Goal: Transaction & Acquisition: Purchase product/service

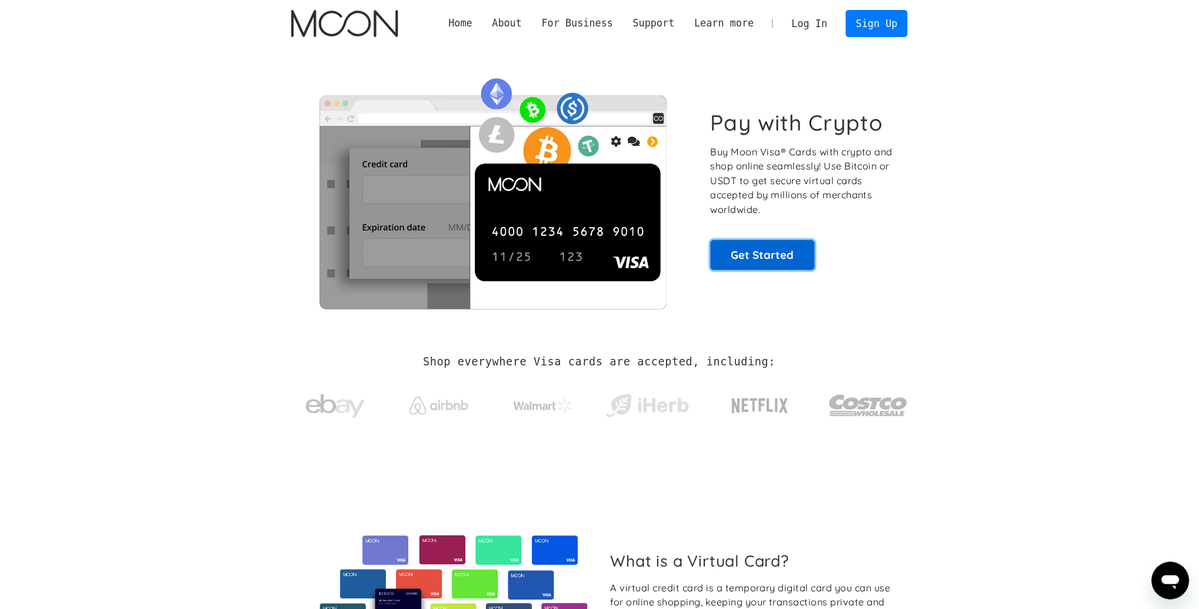
click at [739, 261] on link "Get Started" at bounding box center [763, 254] width 104 height 29
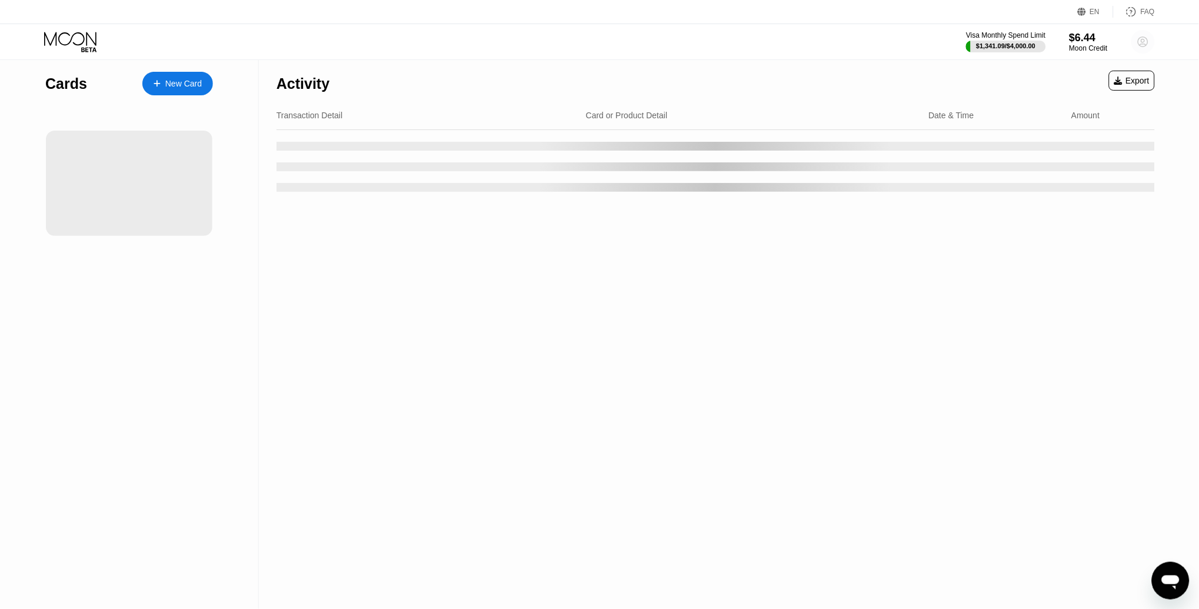
click at [1143, 44] on icon at bounding box center [1144, 42] width 6 height 6
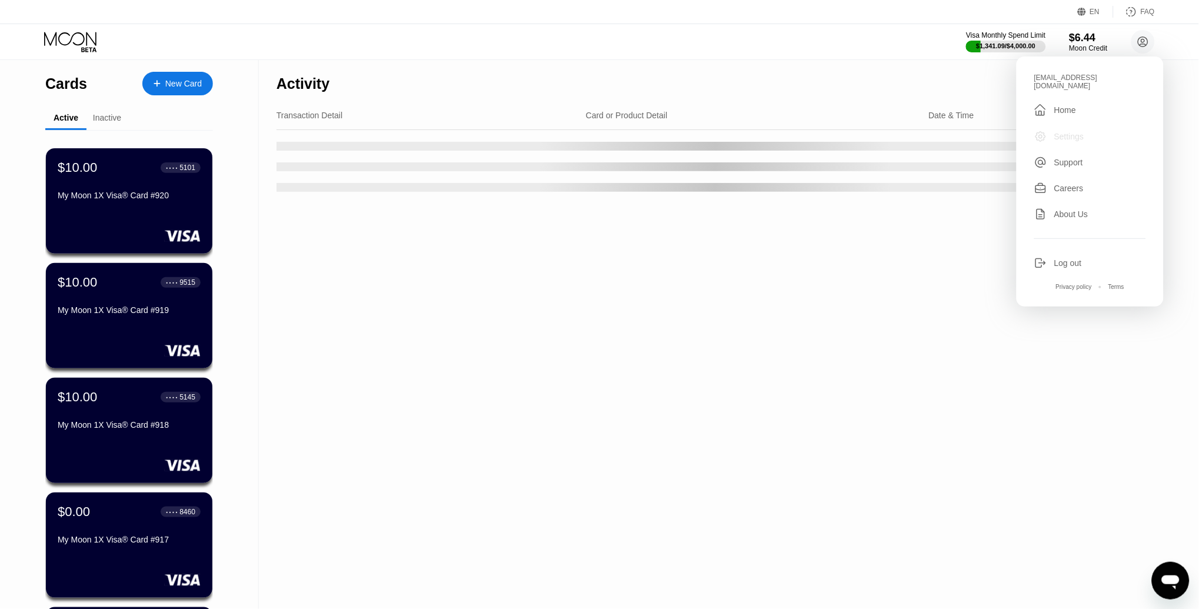
click at [1065, 132] on div "Settings" at bounding box center [1070, 136] width 30 height 9
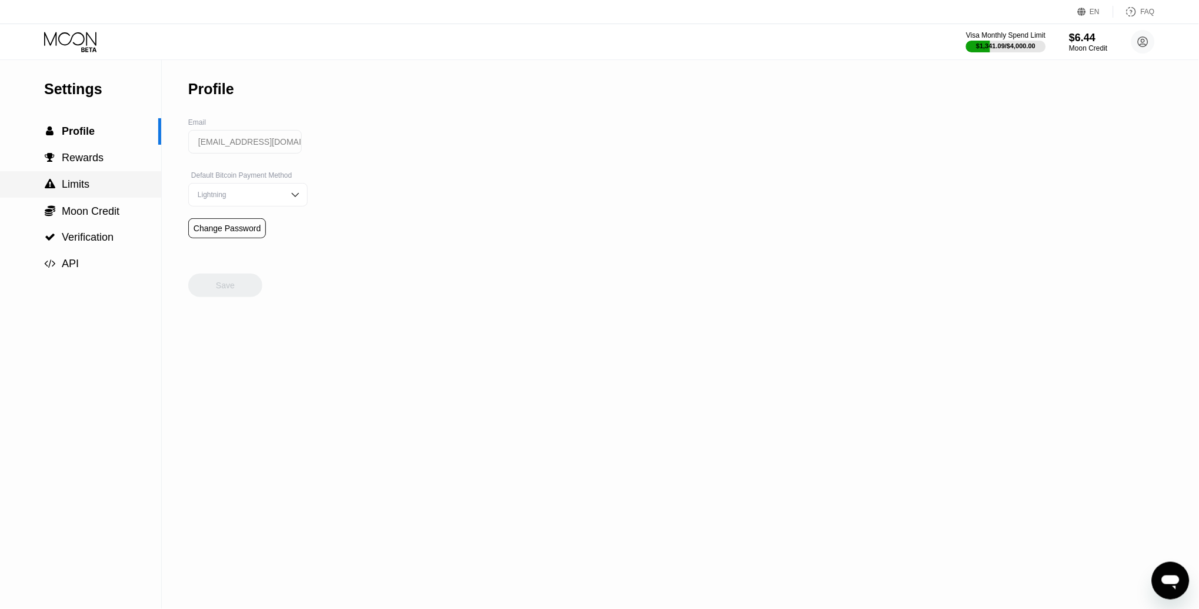
click at [84, 184] on span "Limits" at bounding box center [76, 184] width 28 height 12
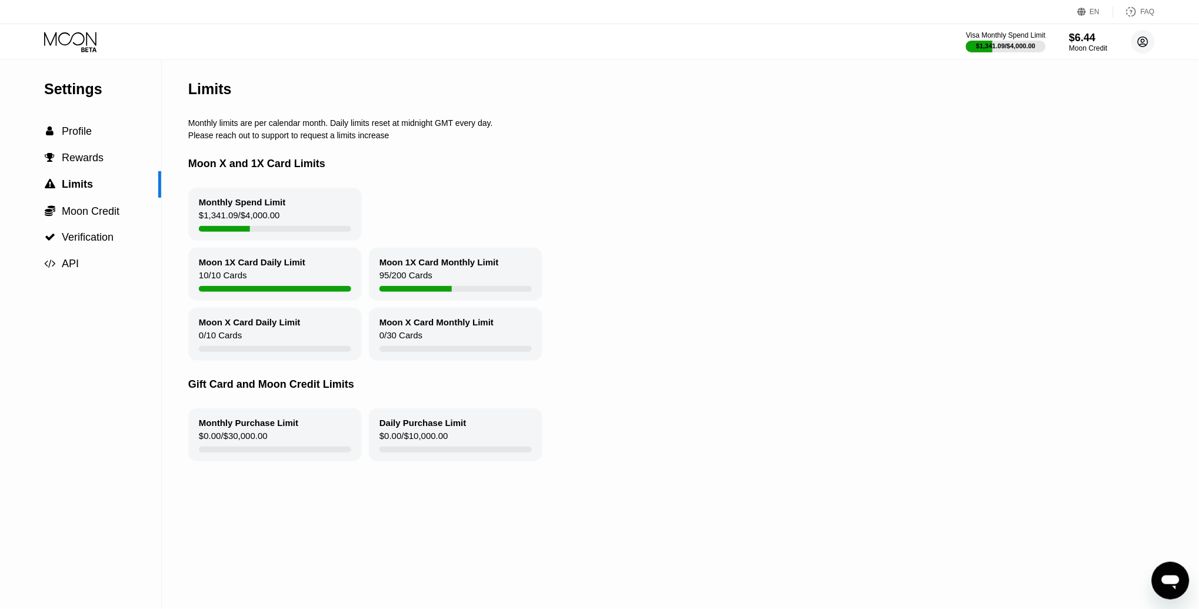
click at [1142, 43] on circle at bounding box center [1144, 42] width 24 height 24
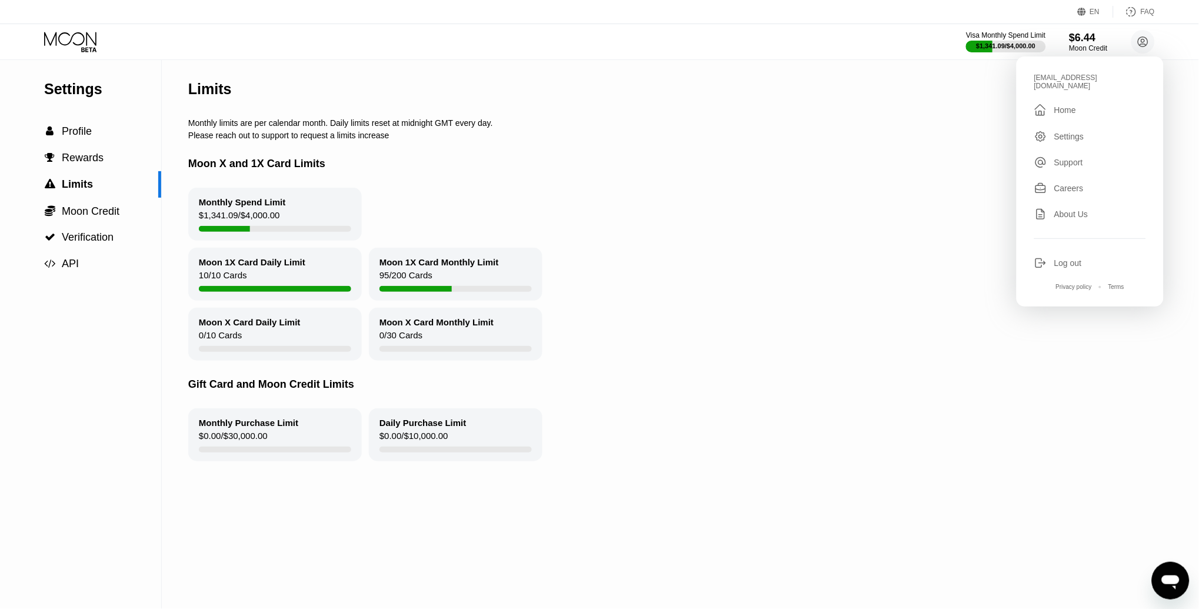
click at [1052, 257] on div "Log out" at bounding box center [1091, 263] width 112 height 13
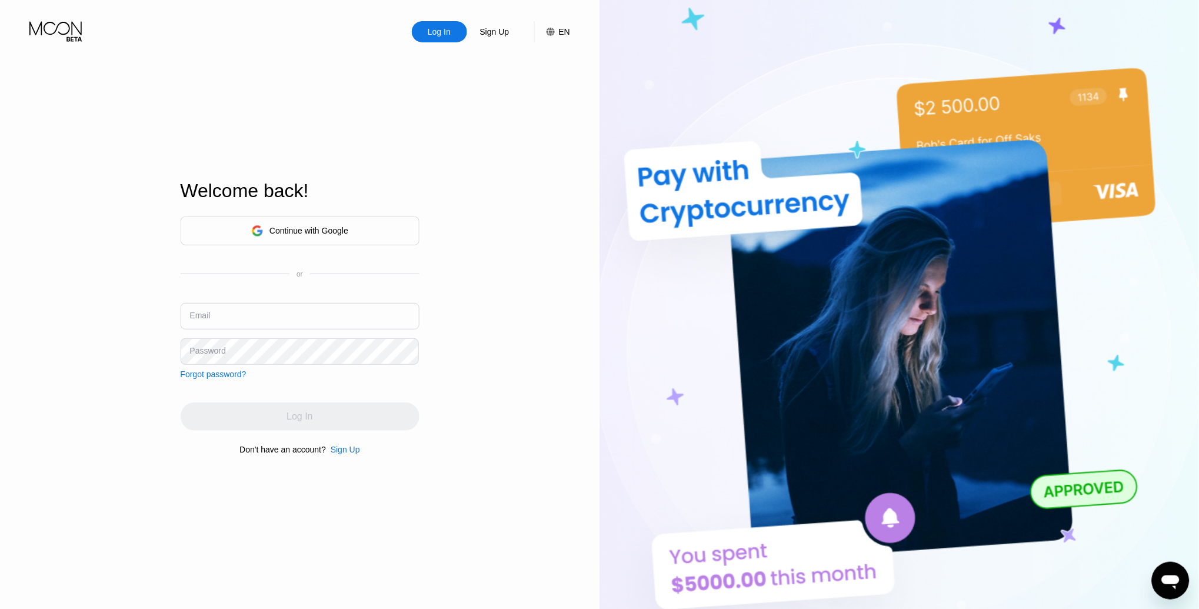
type input "[EMAIL_ADDRESS][DOMAIN_NAME]"
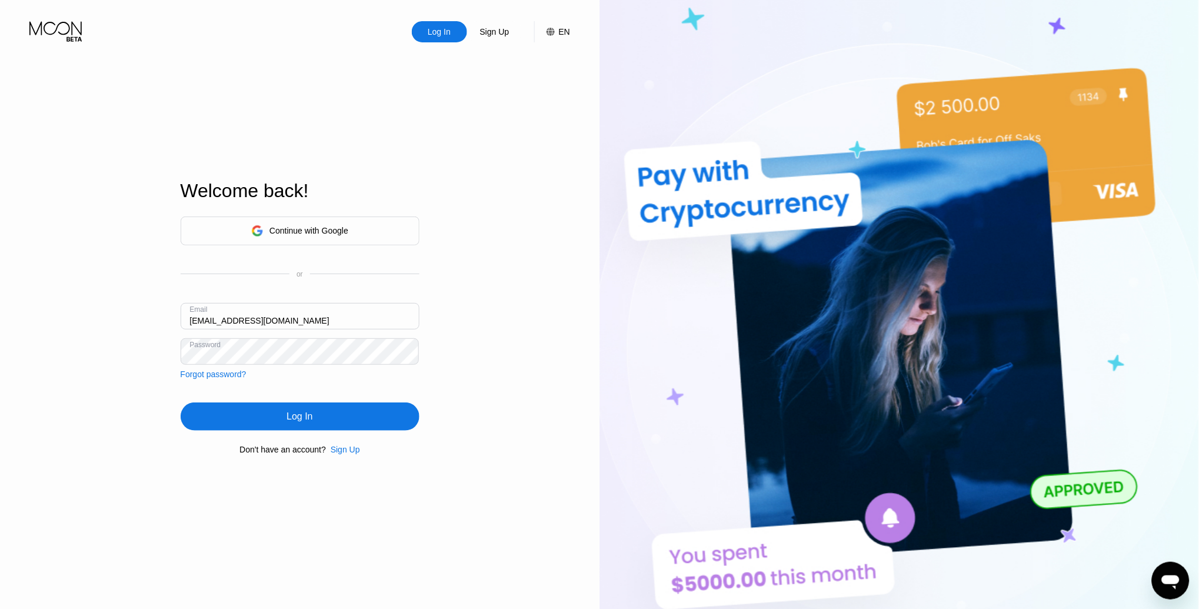
click at [589, 343] on div "Log In Sign Up EN Language Select an item Save Welcome back! Continue with Goog…" at bounding box center [300, 335] width 600 height 670
click at [327, 234] on div "Continue with Google" at bounding box center [309, 230] width 79 height 9
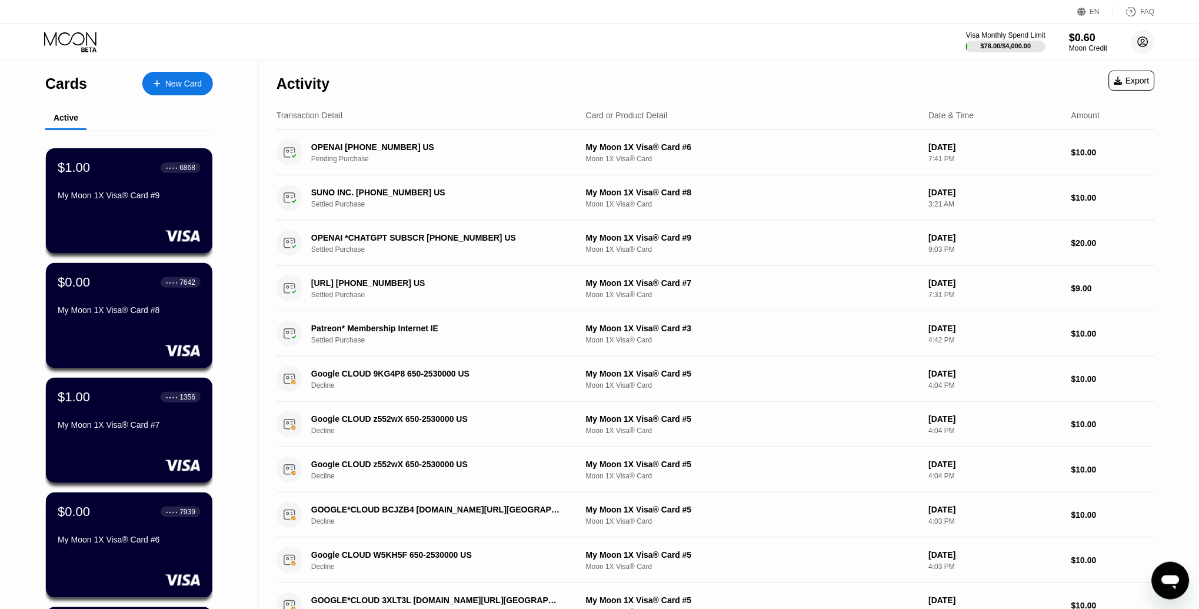
click at [1143, 42] on icon at bounding box center [1144, 42] width 6 height 6
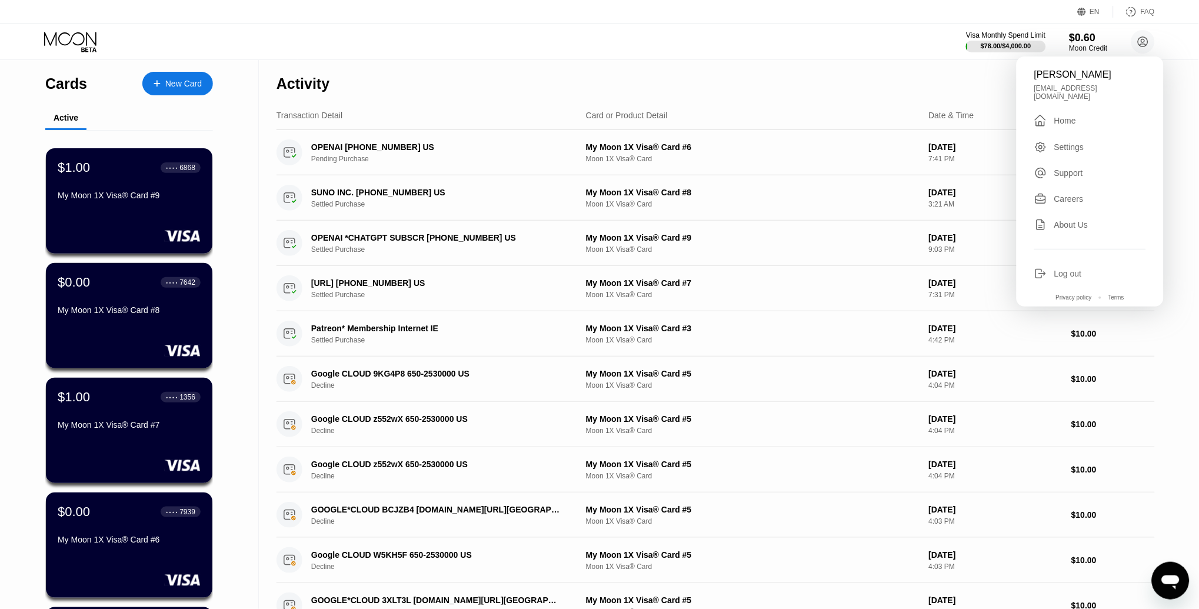
click at [1059, 142] on div "Settings" at bounding box center [1070, 146] width 30 height 9
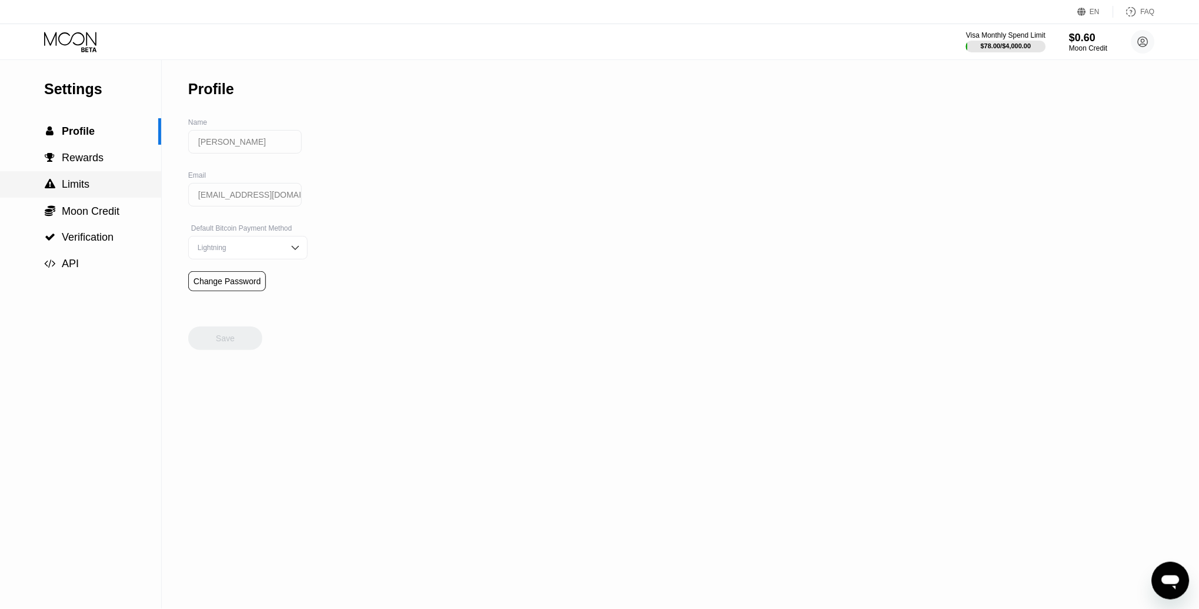
click at [81, 174] on div " Limits" at bounding box center [80, 184] width 161 height 26
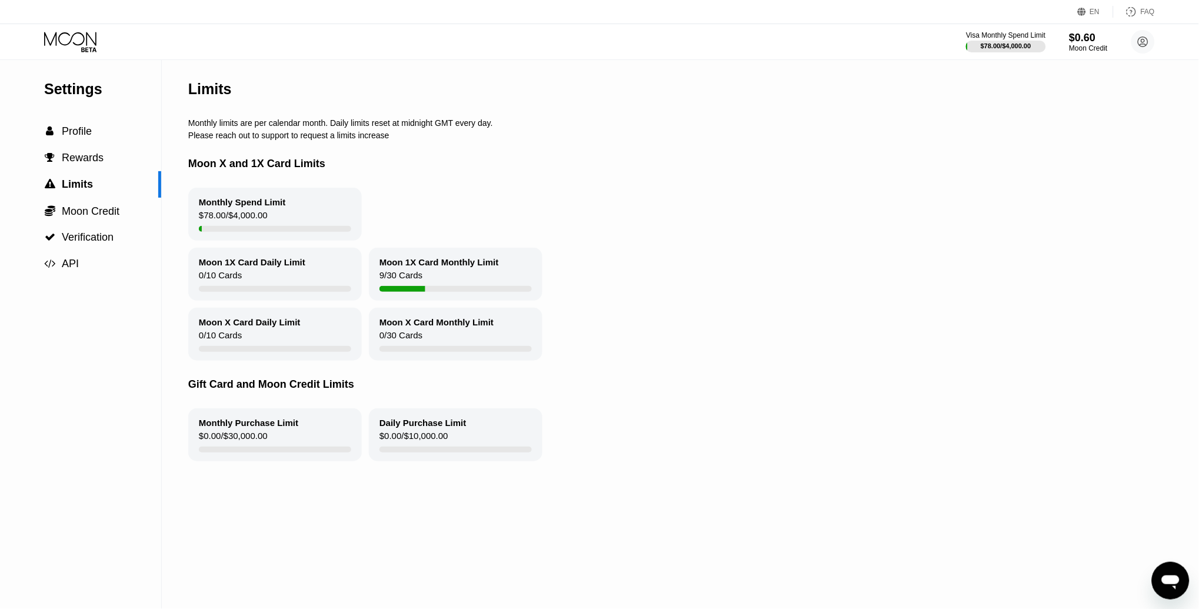
click at [64, 36] on icon at bounding box center [71, 42] width 55 height 21
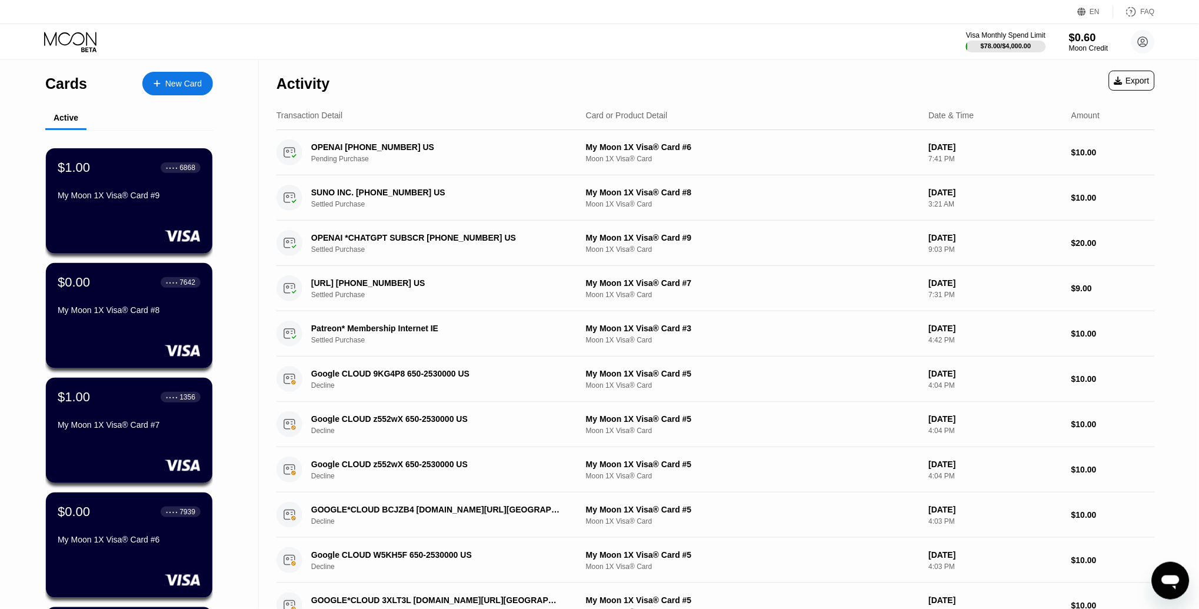
click at [1085, 41] on div "$0.60" at bounding box center [1088, 37] width 39 height 12
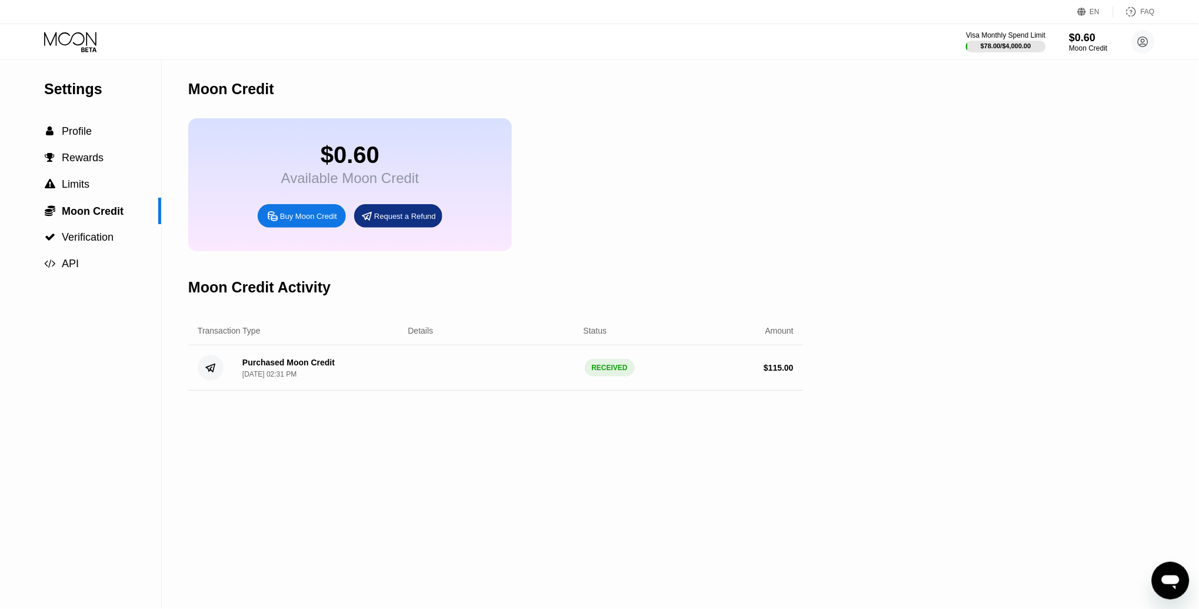
click at [292, 214] on div "Buy Moon Credit" at bounding box center [308, 216] width 57 height 10
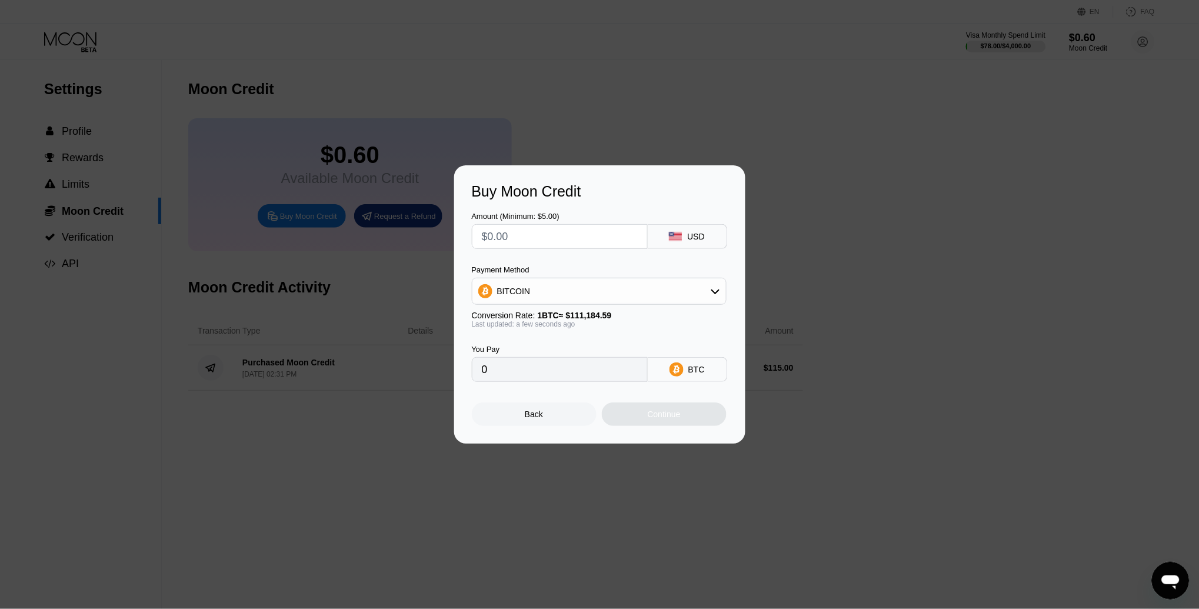
click at [557, 235] on input "text" at bounding box center [560, 237] width 156 height 24
type input "$1"
type input "0.00000900"
type input "$160"
type input "0.00143905"
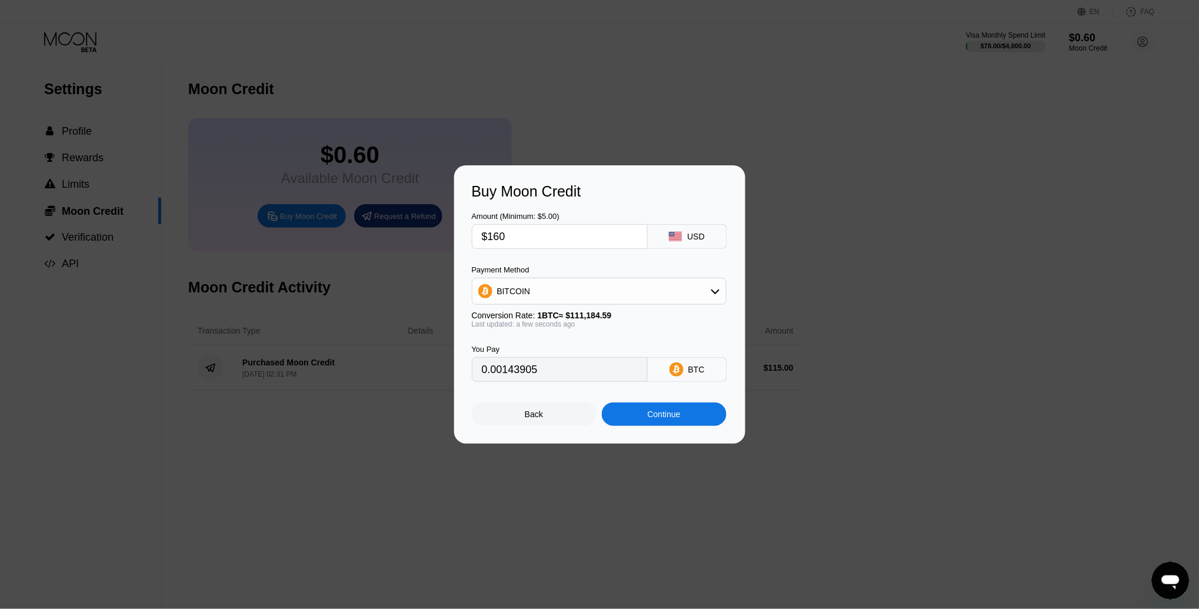
type input "$160"
click at [609, 285] on div "BITCOIN" at bounding box center [600, 292] width 254 height 24
click at [554, 350] on span "USDT on TRON" at bounding box center [529, 349] width 59 height 9
type input "161.62"
click at [513, 232] on input "$160" at bounding box center [560, 237] width 156 height 24
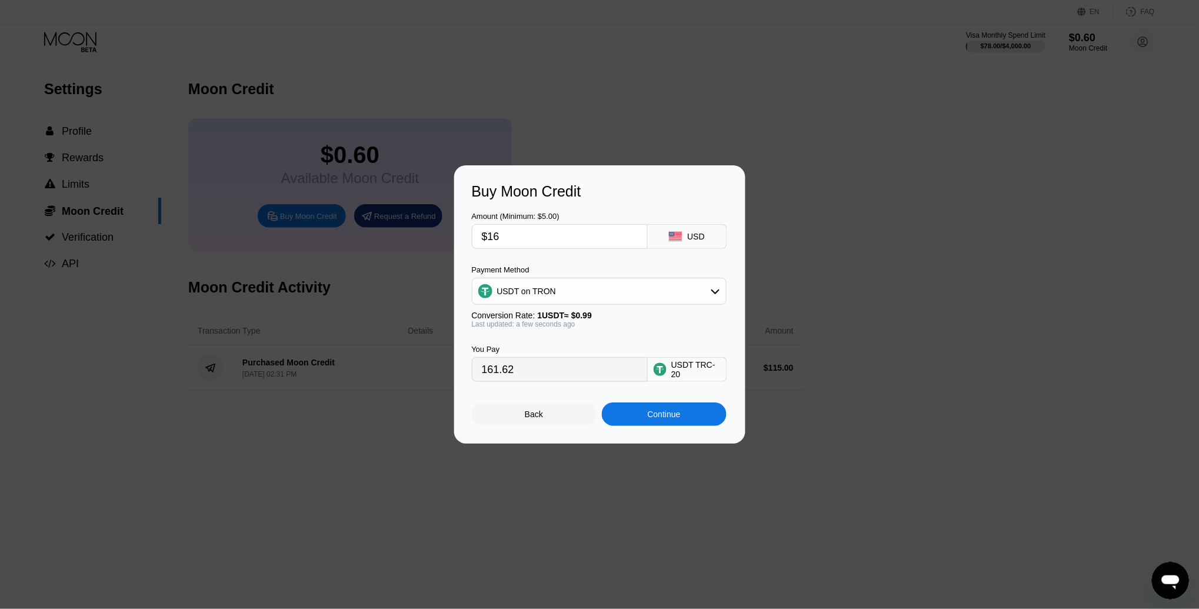
type input "$162"
type input "163.64"
type input "$162"
click at [671, 415] on div "Continue" at bounding box center [664, 414] width 33 height 9
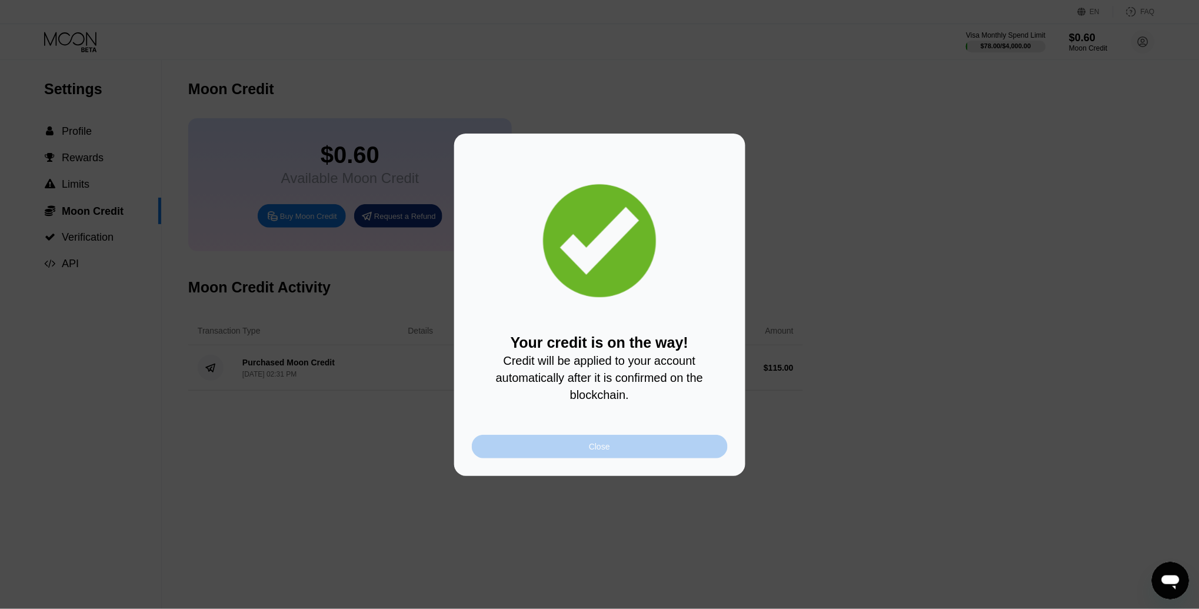
click at [616, 443] on div "Close" at bounding box center [600, 447] width 256 height 24
